Goal: Task Accomplishment & Management: Complete application form

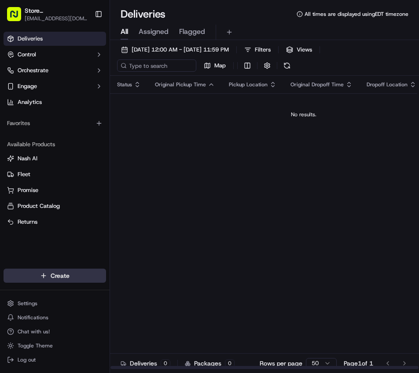
click at [78, 278] on html "Store [GEOGRAPHIC_DATA], [GEOGRAPHIC_DATA] (Just Salad) [EMAIL_ADDRESS][DOMAIN_…" at bounding box center [209, 186] width 419 height 373
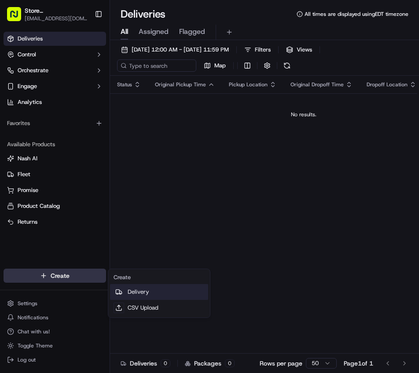
drag, startPoint x: 155, startPoint y: 290, endPoint x: 160, endPoint y: 285, distance: 6.9
click at [155, 290] on link "Delivery" at bounding box center [159, 292] width 98 height 16
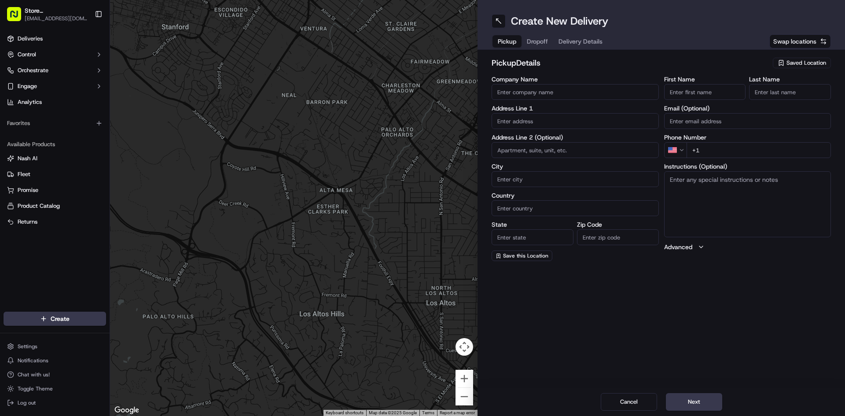
click at [419, 88] on input "Company Name" at bounding box center [575, 92] width 167 height 16
type input "just salad"
click at [419, 122] on input "text" at bounding box center [575, 121] width 167 height 16
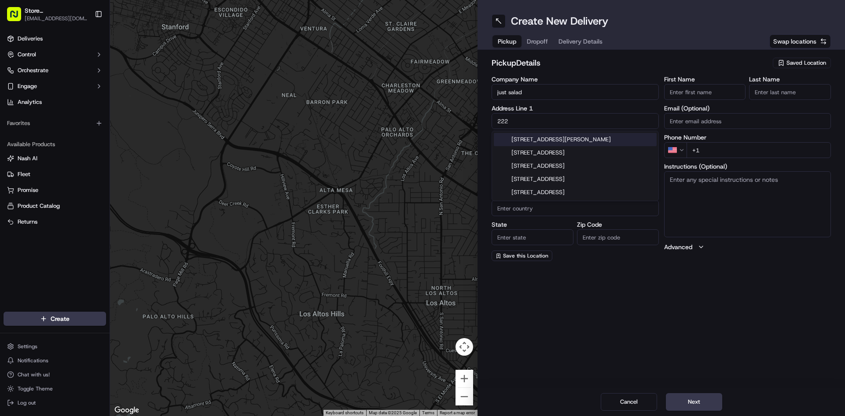
type input "[STREET_ADDRESS][PERSON_NAME]"
type input "[GEOGRAPHIC_DATA]"
type input "MA"
type input "02141"
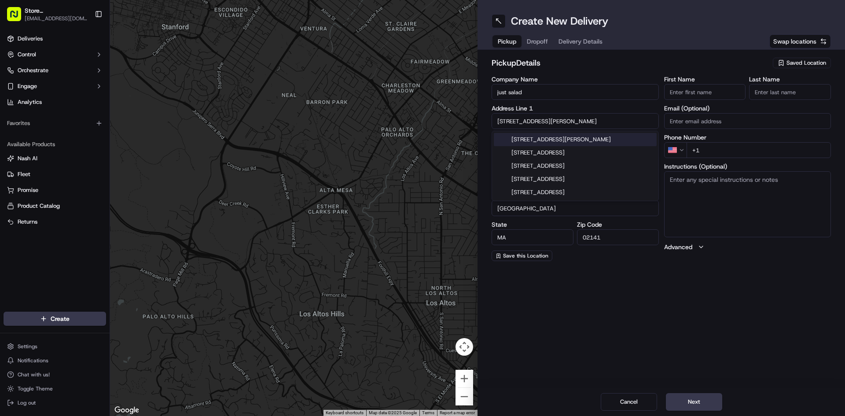
type input "[PERSON_NAME]"
type input "j"
click at [419, 135] on div "[STREET_ADDRESS][PERSON_NAME]" at bounding box center [575, 139] width 163 height 13
type input "[STREET_ADDRESS][PERSON_NAME]"
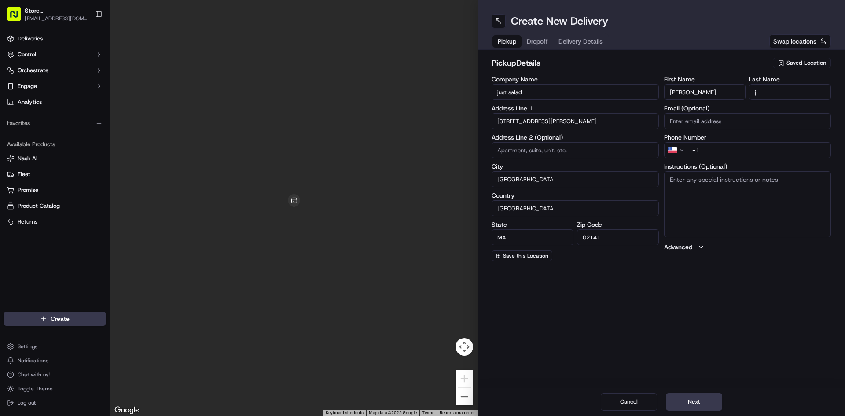
click at [419, 147] on input "+1" at bounding box center [759, 150] width 145 height 16
type input "[PHONE_NUMBER]"
click at [419, 372] on button "Next" at bounding box center [694, 402] width 56 height 18
click at [419, 91] on input "Company Name" at bounding box center [575, 92] width 167 height 16
type input "Just Salad"
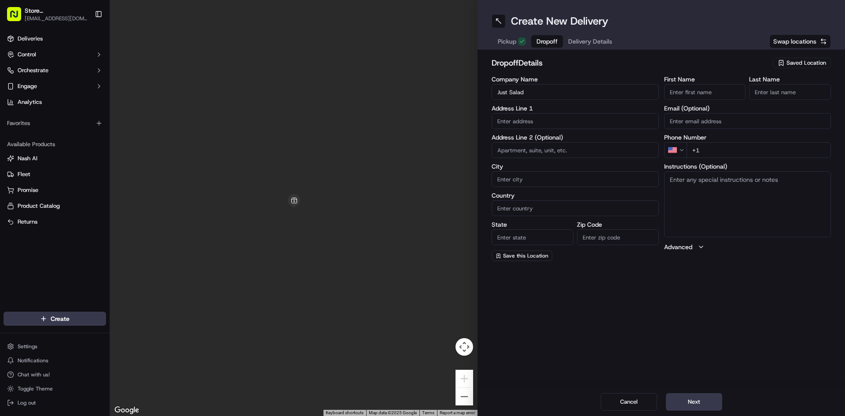
type input "[STREET_ADDRESS]"
type input "[GEOGRAPHIC_DATA]"
type input "MA"
type input "02210"
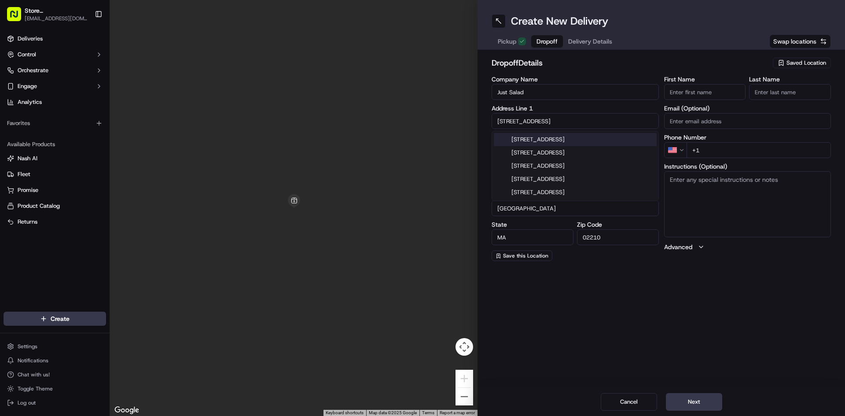
click at [419, 151] on input "+1" at bounding box center [759, 150] width 145 height 16
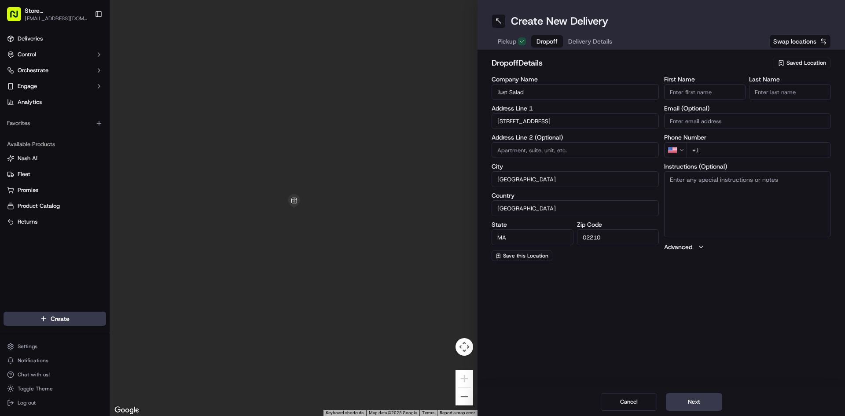
click at [419, 94] on input "First Name" at bounding box center [705, 92] width 82 height 16
type input "[PERSON_NAME]"
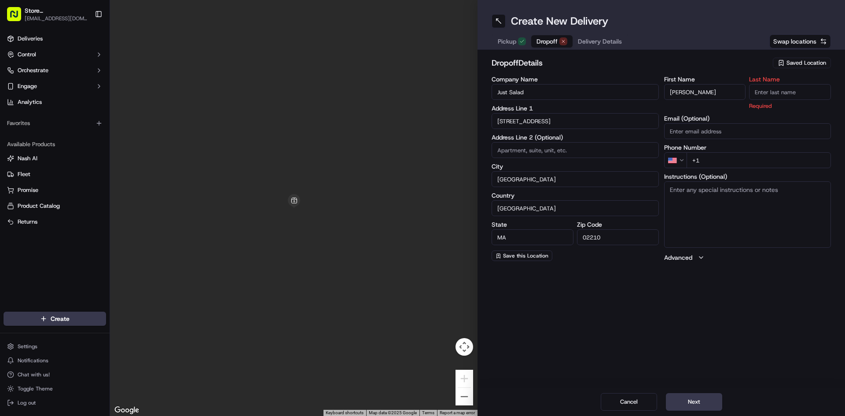
click at [419, 95] on input "Last Name" at bounding box center [790, 92] width 82 height 16
type input "g"
click at [419, 163] on div "First Name [PERSON_NAME] Last Name g Required Email (Optional) Phone Number US …" at bounding box center [747, 169] width 167 height 186
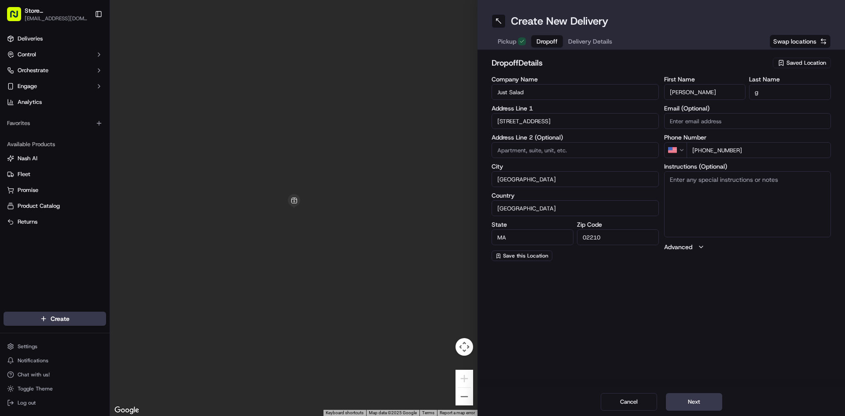
type input "[PHONE_NUMBER]"
drag, startPoint x: 683, startPoint y: 189, endPoint x: 693, endPoint y: 187, distance: 10.3
click at [419, 189] on textarea "Instructions (Optional)" at bounding box center [747, 204] width 167 height 66
type textarea "just salad store"
click at [419, 40] on span "Pickup" at bounding box center [507, 41] width 18 height 9
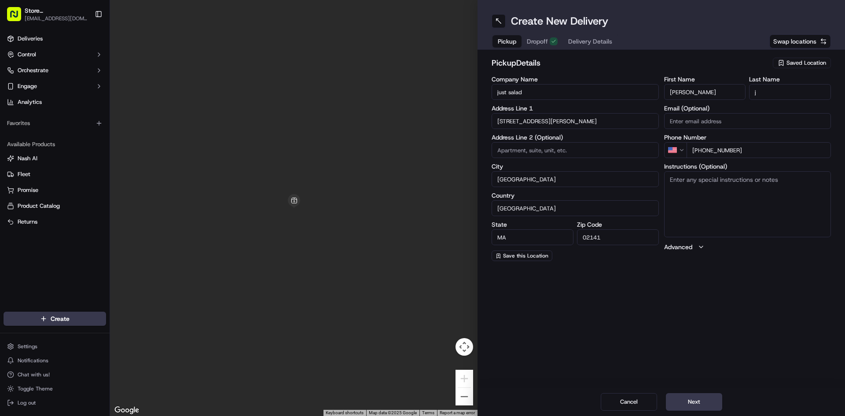
click at [419, 205] on textarea "Instructions (Optional)" at bounding box center [747, 204] width 167 height 66
type textarea "[STREET_ADDRESS][PERSON_NAME] just salad store"
click at [419, 372] on button "Next" at bounding box center [694, 402] width 56 height 18
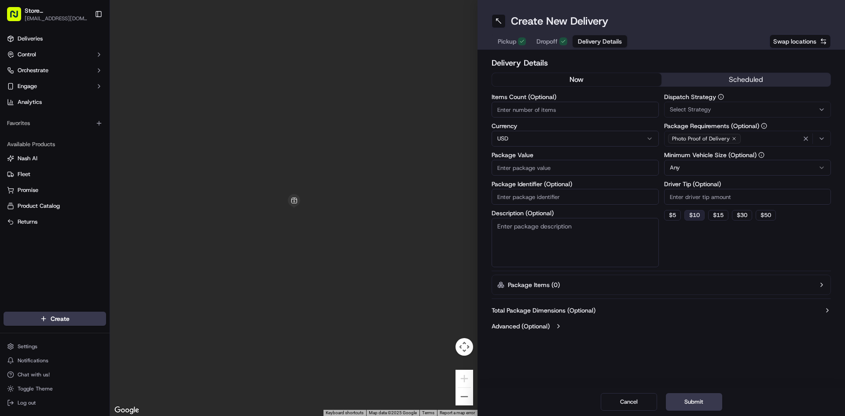
click at [419, 211] on button "$ 10" at bounding box center [695, 215] width 20 height 11
type input "10"
click at [419, 141] on icon "button" at bounding box center [821, 138] width 7 height 7
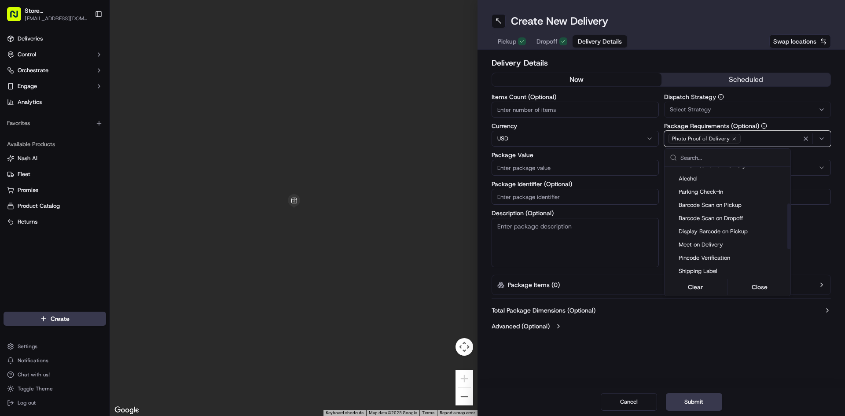
scroll to position [88, 0]
click at [419, 254] on span "Pincode Verification" at bounding box center [733, 257] width 108 height 8
click at [419, 372] on html "Store [GEOGRAPHIC_DATA], [GEOGRAPHIC_DATA] (Just Salad) [EMAIL_ADDRESS][DOMAIN_…" at bounding box center [422, 208] width 845 height 416
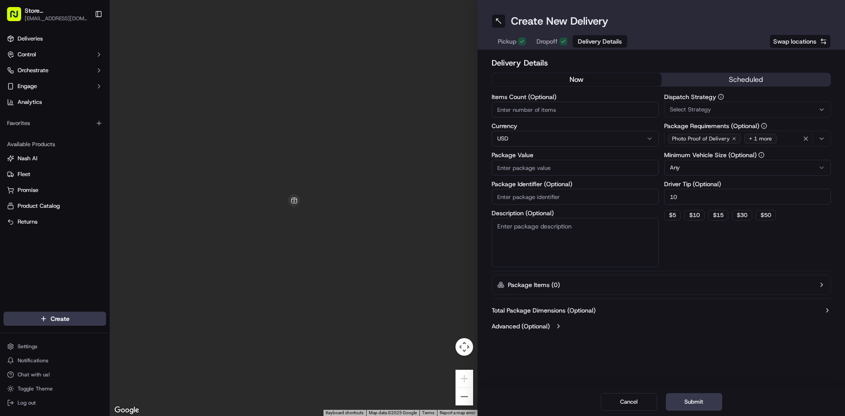
click at [419, 172] on input "Package Value" at bounding box center [575, 168] width 167 height 16
type input "100"
click at [419, 372] on button "Submit" at bounding box center [694, 402] width 56 height 18
